Goal: Task Accomplishment & Management: Manage account settings

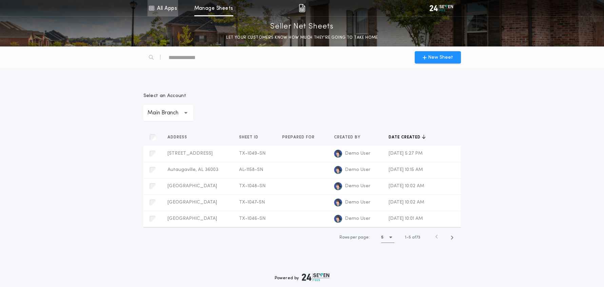
click at [167, 8] on link "All Apps" at bounding box center [162, 8] width 31 height 16
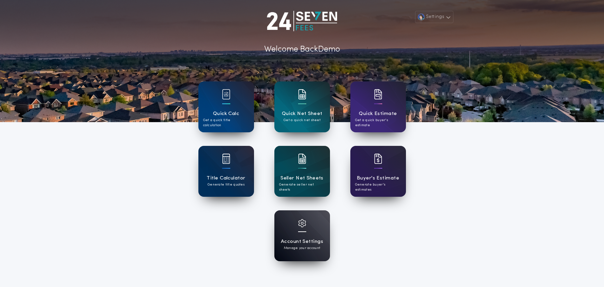
click at [305, 238] on h1 "Account Settings" at bounding box center [302, 242] width 42 height 8
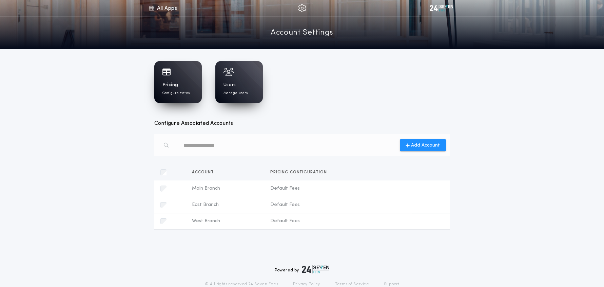
click at [171, 86] on h1 "Pricing" at bounding box center [170, 85] width 16 height 7
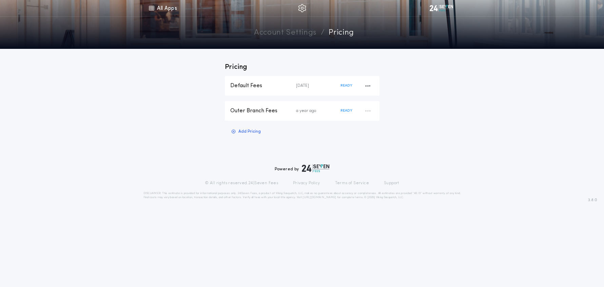
click at [244, 86] on div "Default Fees" at bounding box center [263, 85] width 66 height 7
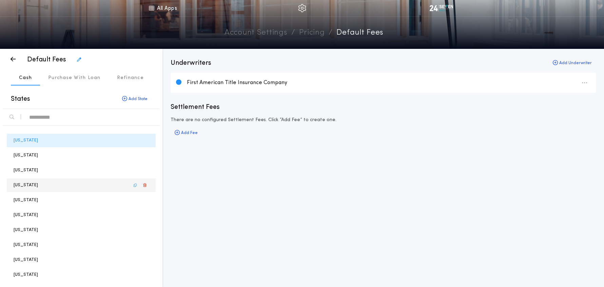
drag, startPoint x: 75, startPoint y: 74, endPoint x: 76, endPoint y: 179, distance: 105.4
click at [75, 74] on button "Purchase With Loan" at bounding box center [74, 77] width 69 height 16
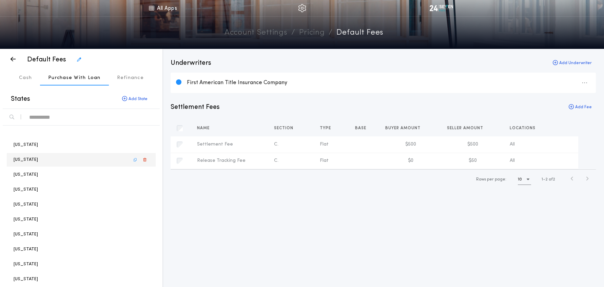
scroll to position [161, 0]
click at [21, 234] on p "[US_STATE]" at bounding box center [26, 233] width 24 height 6
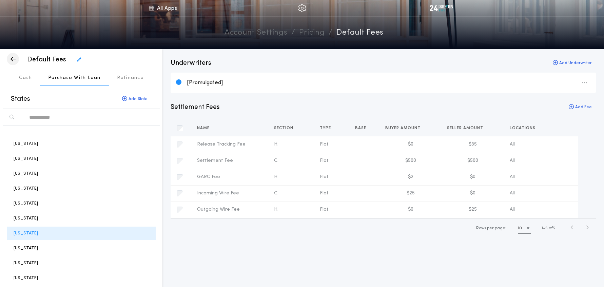
click at [13, 59] on icon "button" at bounding box center [13, 59] width 5 height 0
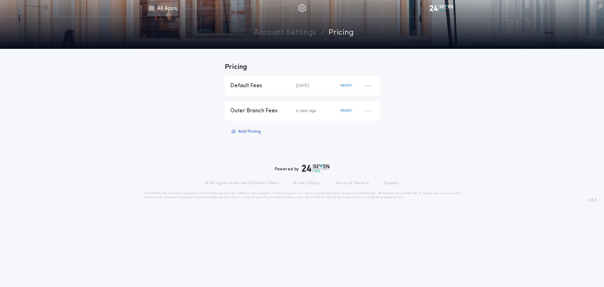
click at [162, 12] on link "All Apps" at bounding box center [162, 8] width 31 height 16
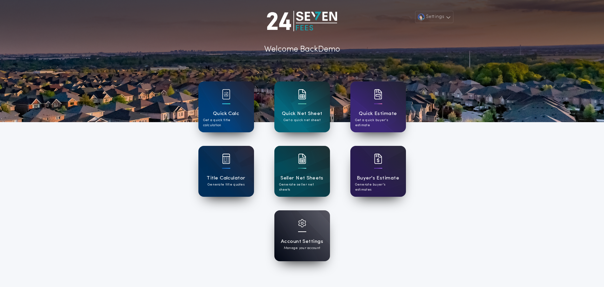
click at [129, 171] on div "Settings Welcome Back Demo Quick Calc Get a quick title calculation Quick Net S…" at bounding box center [302, 177] width 604 height 354
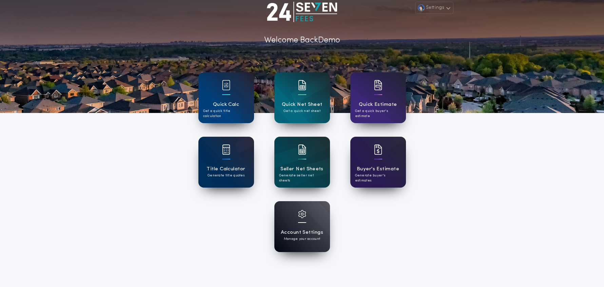
scroll to position [10, 0]
